Goal: Information Seeking & Learning: Learn about a topic

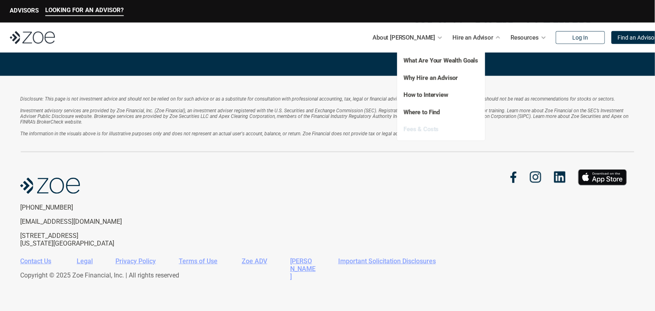
click at [419, 132] on link "Fees & Costs" at bounding box center [421, 129] width 35 height 7
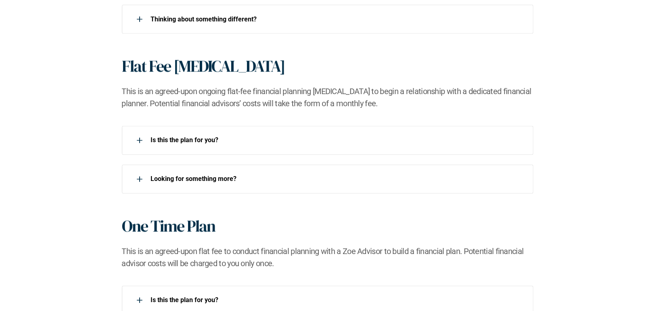
scroll to position [686, 0]
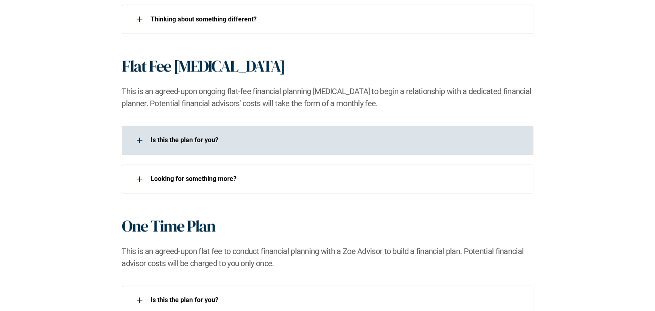
click at [136, 141] on div at bounding box center [140, 140] width 16 height 16
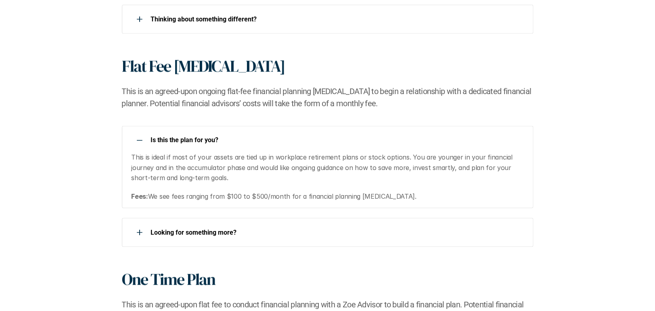
click at [136, 141] on div at bounding box center [140, 140] width 16 height 16
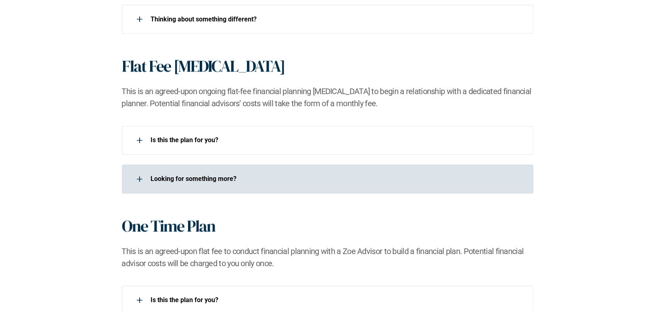
click at [135, 177] on div at bounding box center [140, 179] width 16 height 16
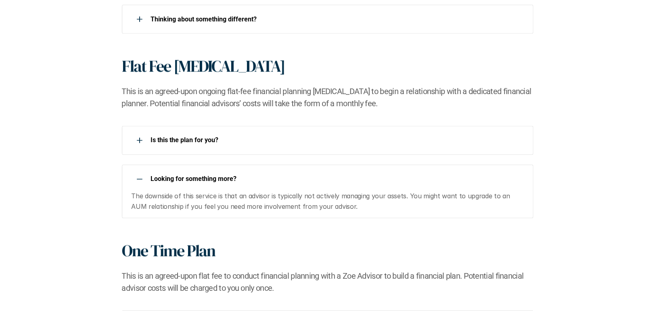
click at [135, 177] on div at bounding box center [140, 179] width 16 height 16
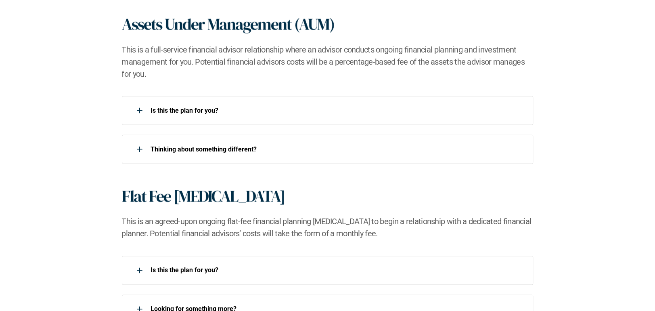
scroll to position [554, 0]
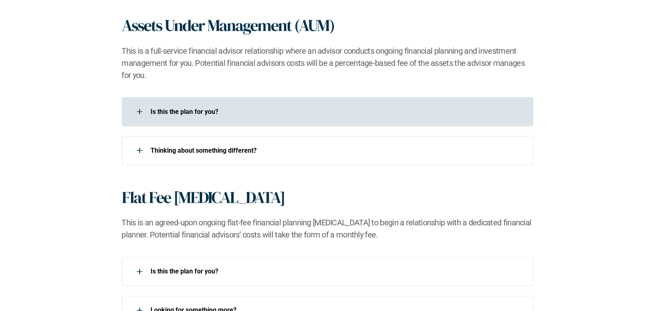
click at [139, 109] on icon at bounding box center [139, 112] width 1 height 6
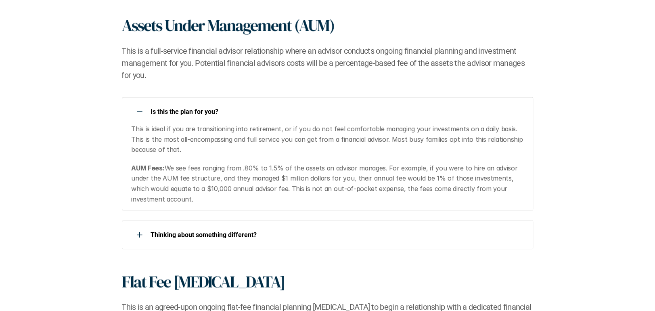
click at [139, 109] on div at bounding box center [140, 112] width 16 height 16
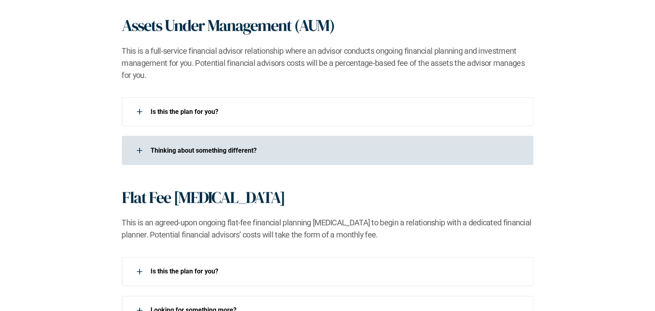
click at [139, 149] on div at bounding box center [140, 151] width 16 height 16
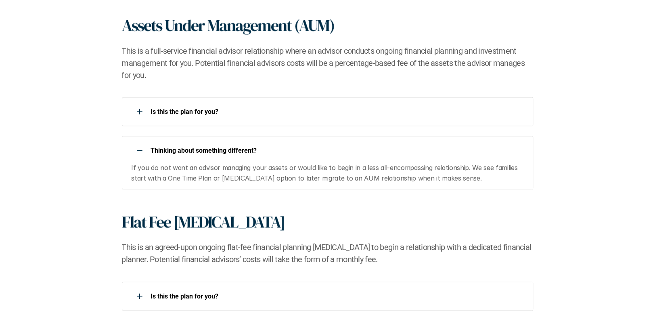
click at [140, 150] on use at bounding box center [140, 150] width 6 height 1
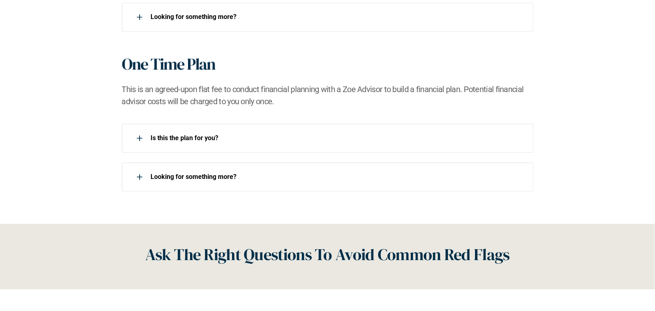
scroll to position [848, 0]
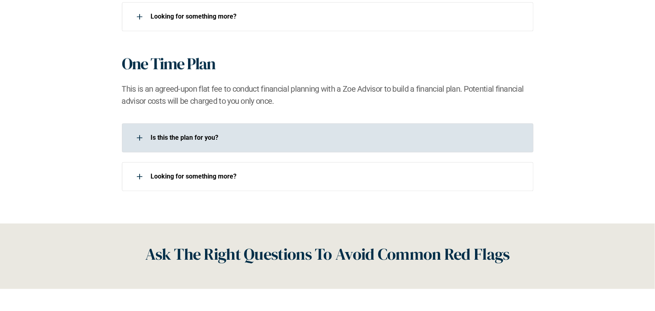
click at [139, 135] on div at bounding box center [140, 138] width 16 height 16
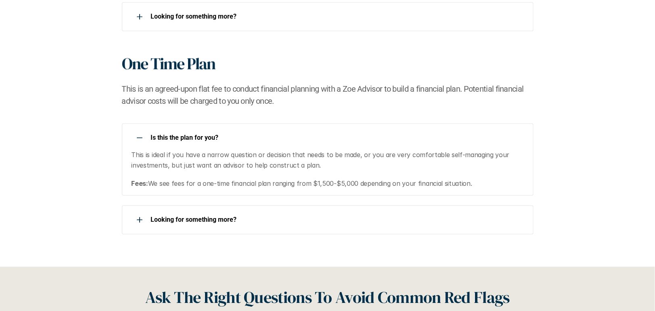
click at [141, 134] on div at bounding box center [140, 138] width 16 height 16
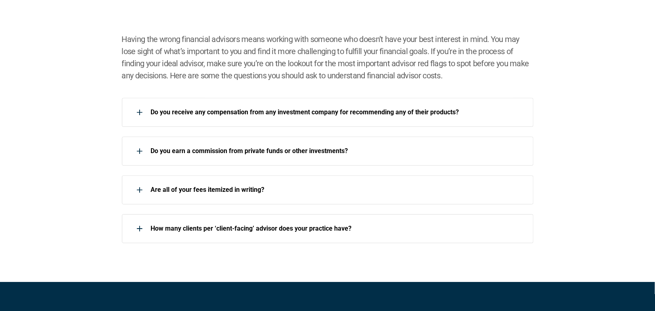
scroll to position [1143, 0]
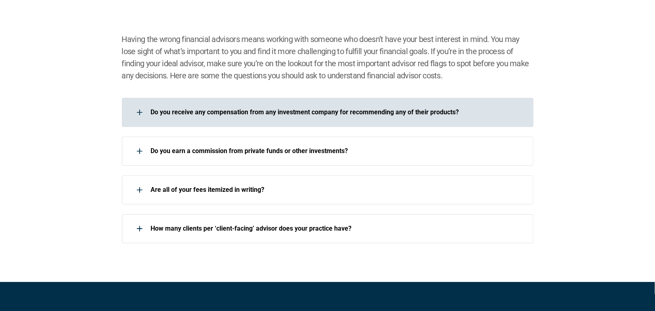
click at [141, 113] on div at bounding box center [140, 112] width 16 height 16
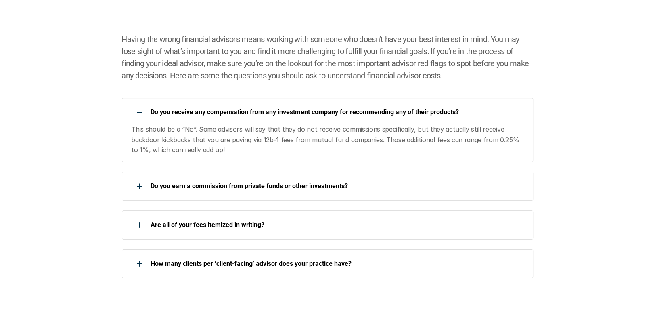
click at [138, 113] on div at bounding box center [140, 112] width 16 height 16
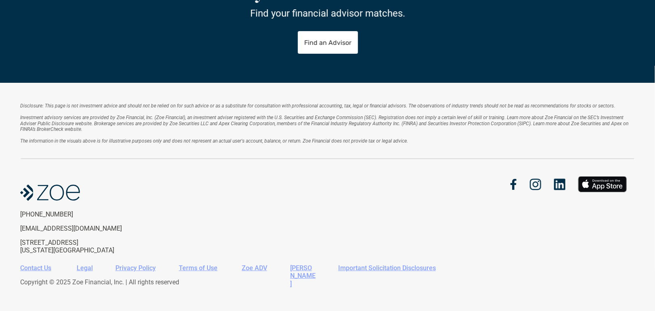
scroll to position [1481, 0]
